Goal: Task Accomplishment & Management: Use online tool/utility

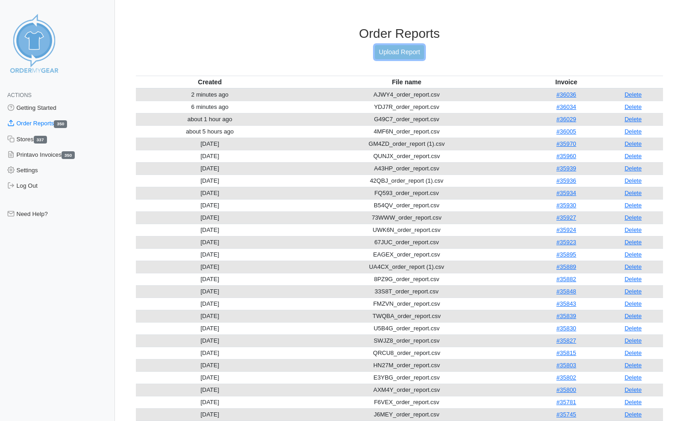
click at [401, 51] on link "Upload Report" at bounding box center [399, 52] width 49 height 14
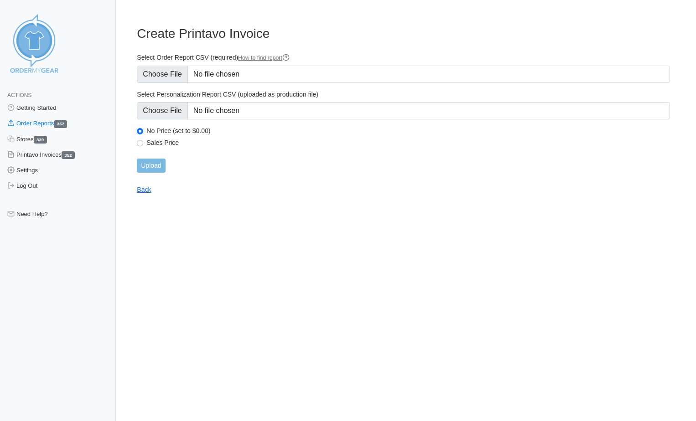
type input "C:\fakepath\NQRFQ_order_report.csv"
click at [155, 164] on input "Upload" at bounding box center [151, 166] width 28 height 14
click at [153, 165] on div "Upload" at bounding box center [403, 166] width 533 height 14
